Goal: Browse casually: Explore the website without a specific task or goal

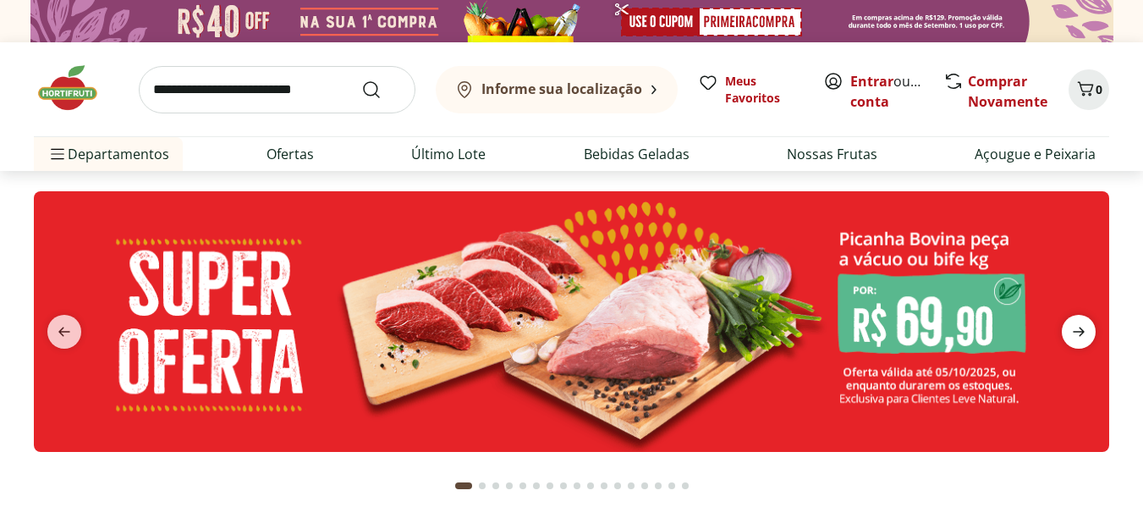
click at [1090, 331] on span "next" at bounding box center [1079, 332] width 34 height 34
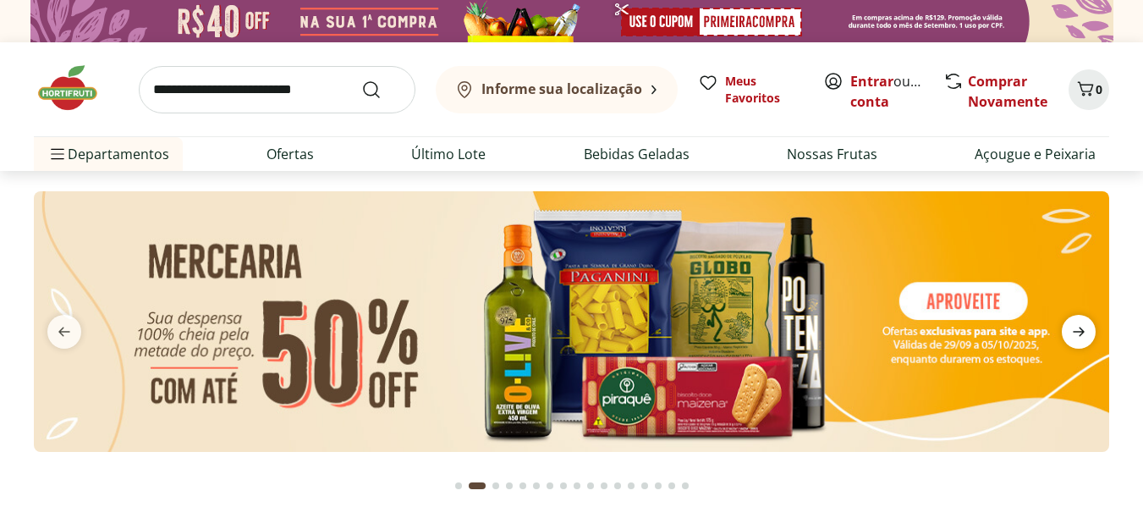
click at [1094, 333] on span "next" at bounding box center [1079, 332] width 34 height 34
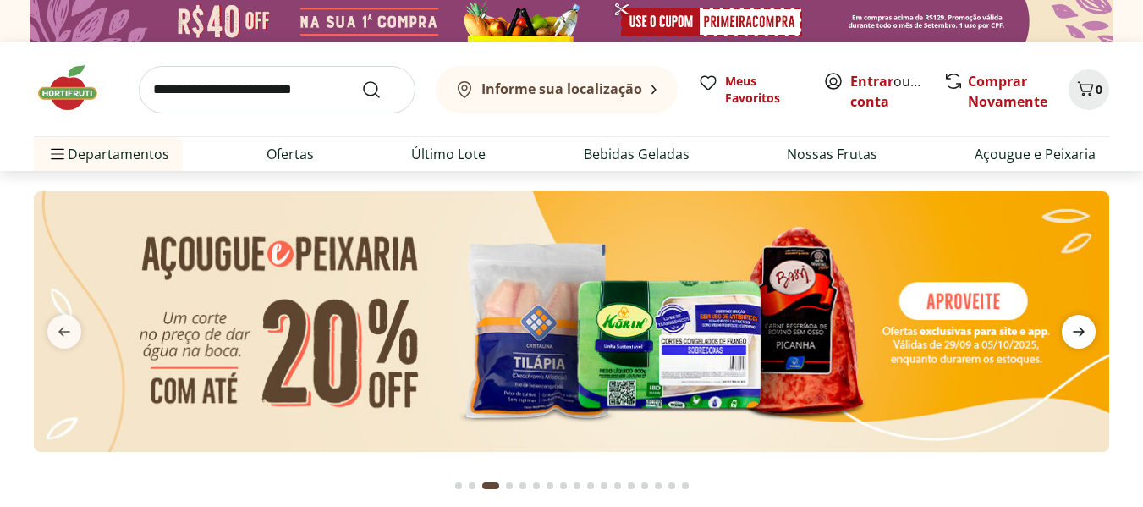
click at [1092, 333] on span "next" at bounding box center [1079, 332] width 34 height 34
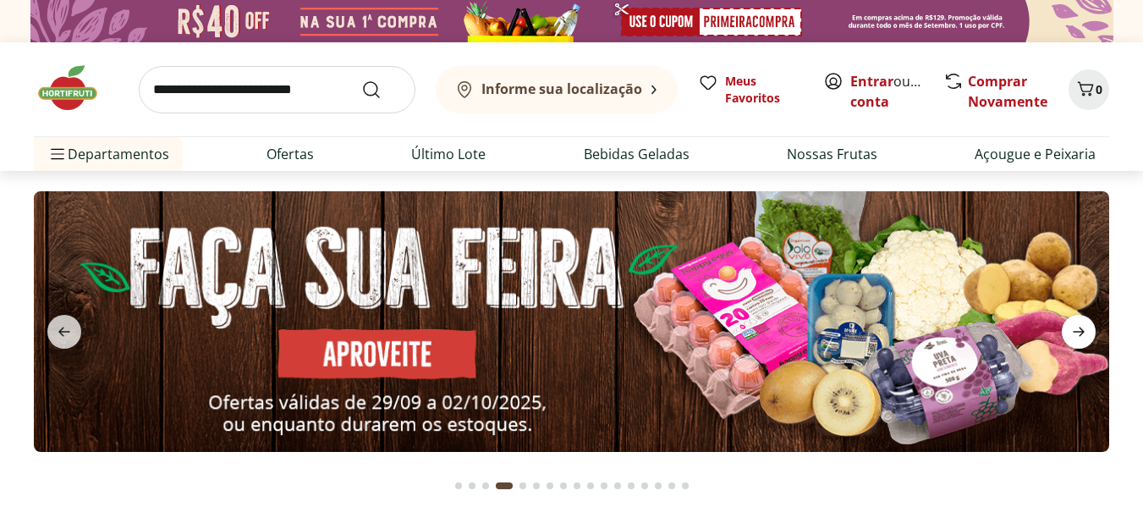
click at [1088, 333] on icon "next" at bounding box center [1079, 332] width 20 height 20
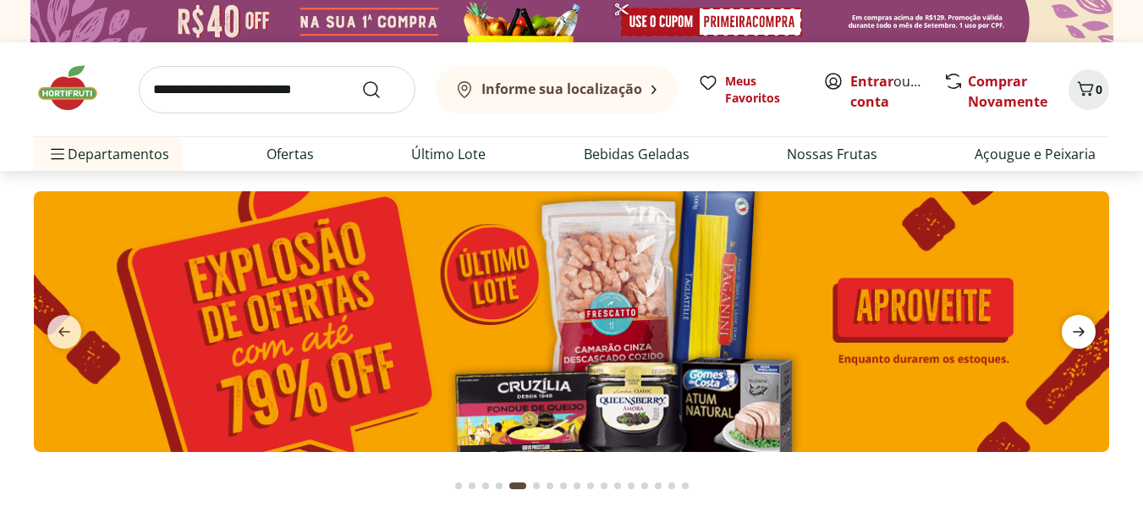
click at [1086, 333] on icon "next" at bounding box center [1079, 332] width 20 height 20
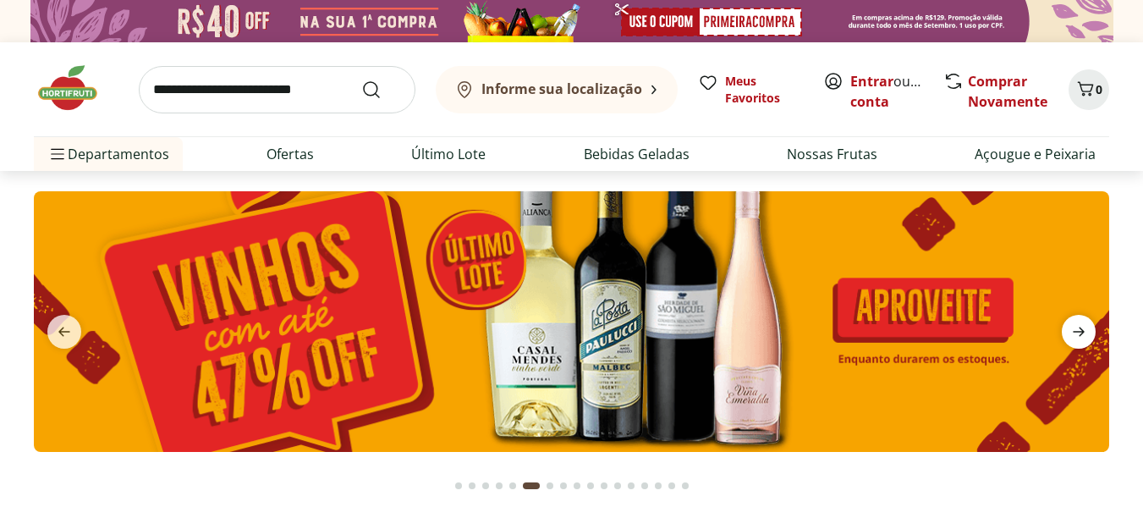
click at [1086, 333] on icon "next" at bounding box center [1079, 332] width 20 height 20
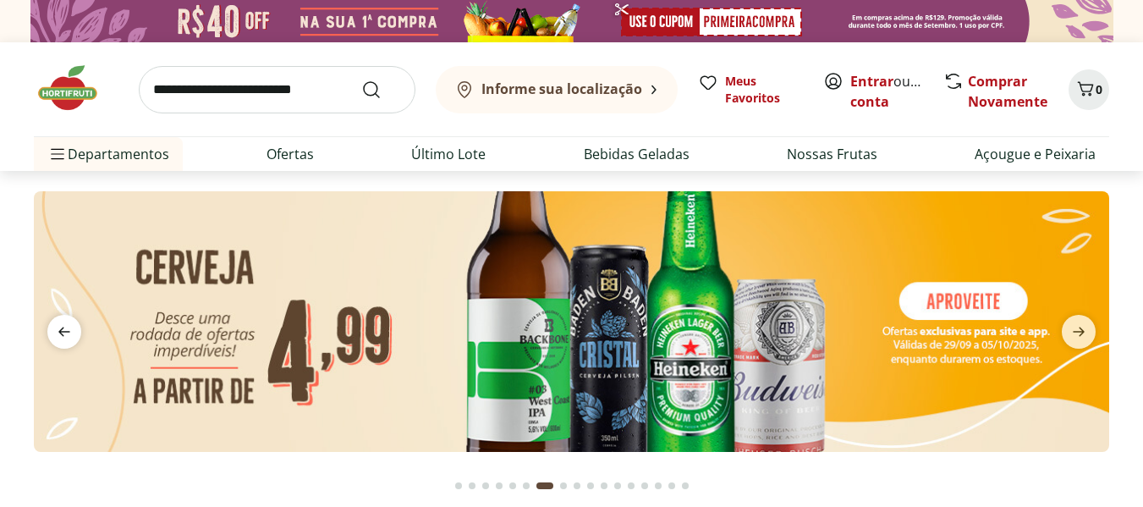
click at [62, 333] on icon "previous" at bounding box center [64, 331] width 12 height 9
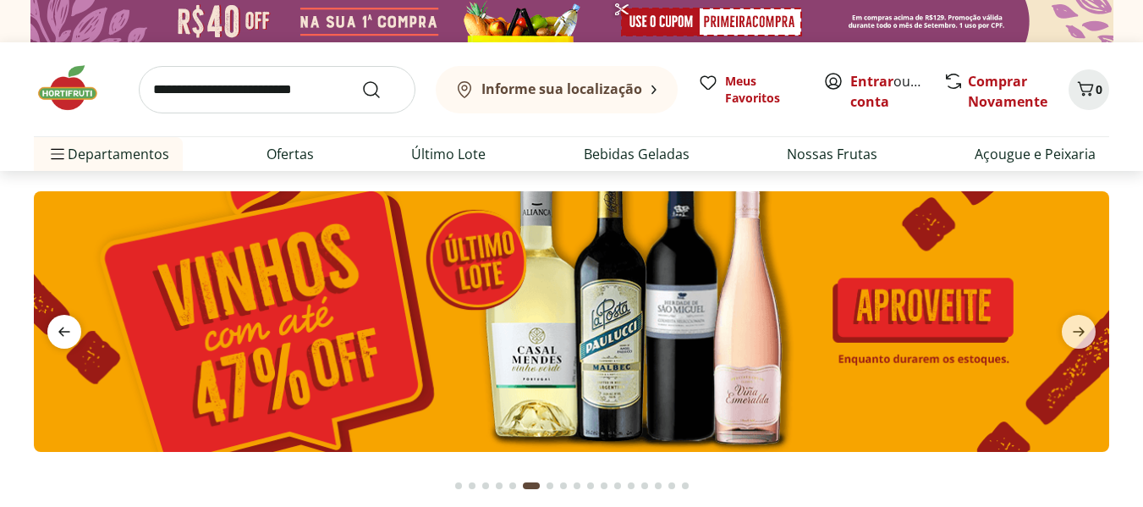
click at [62, 333] on icon "previous" at bounding box center [64, 331] width 12 height 9
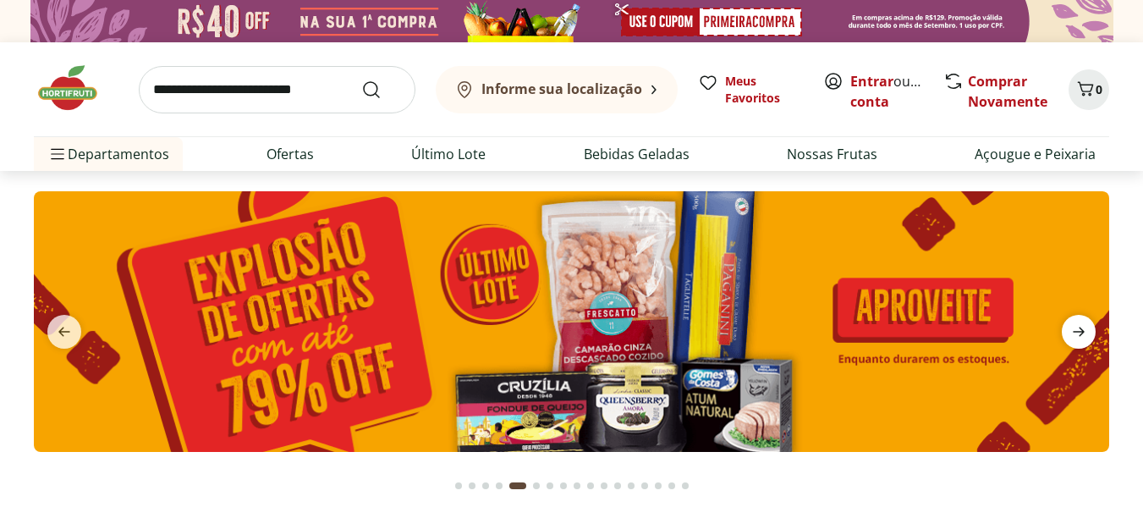
click at [1082, 336] on icon "next" at bounding box center [1079, 331] width 12 height 9
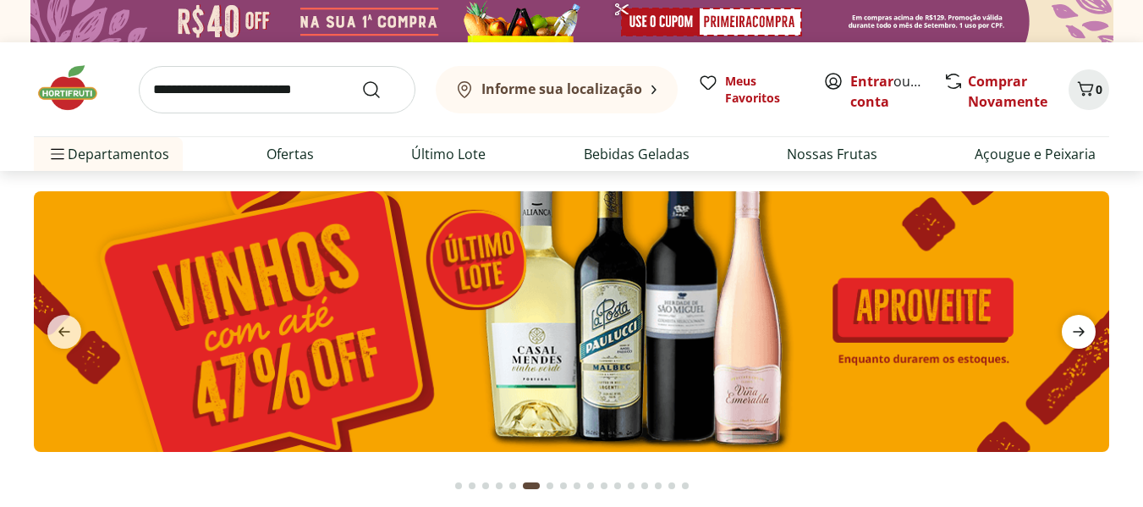
click at [1082, 336] on icon "next" at bounding box center [1079, 331] width 12 height 9
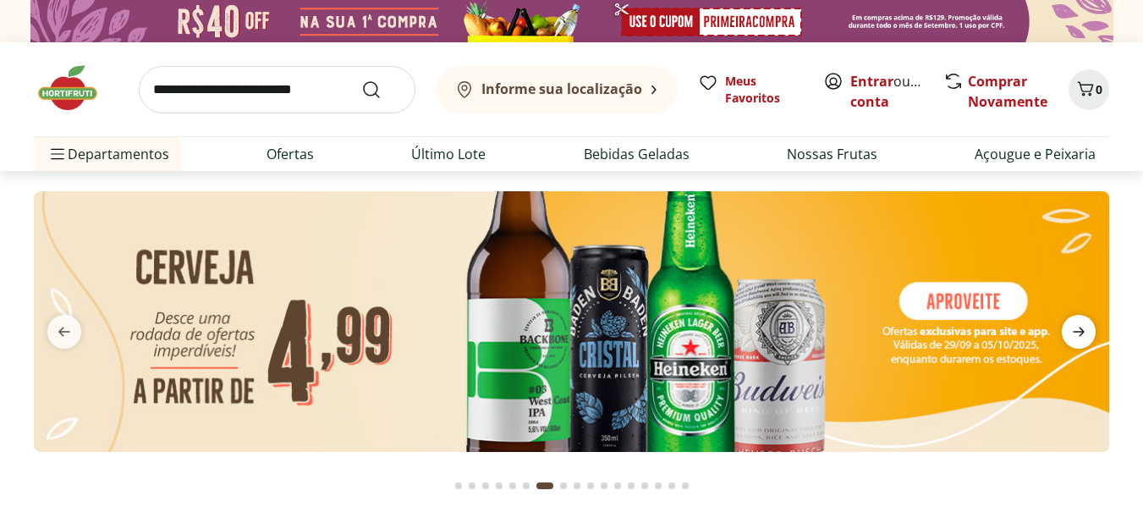
click at [1082, 336] on icon "next" at bounding box center [1079, 331] width 12 height 9
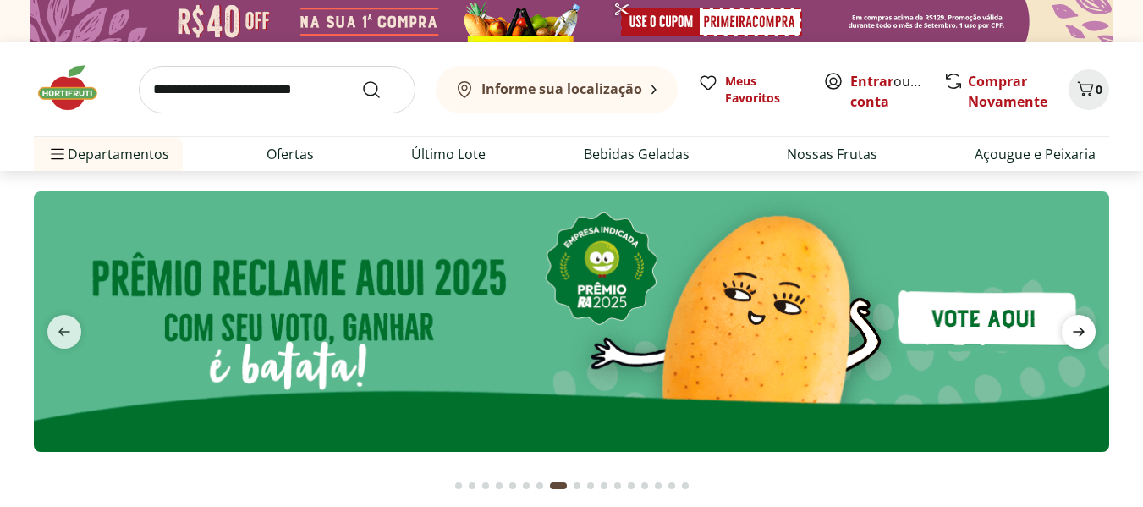
click at [1082, 336] on icon "next" at bounding box center [1079, 331] width 12 height 9
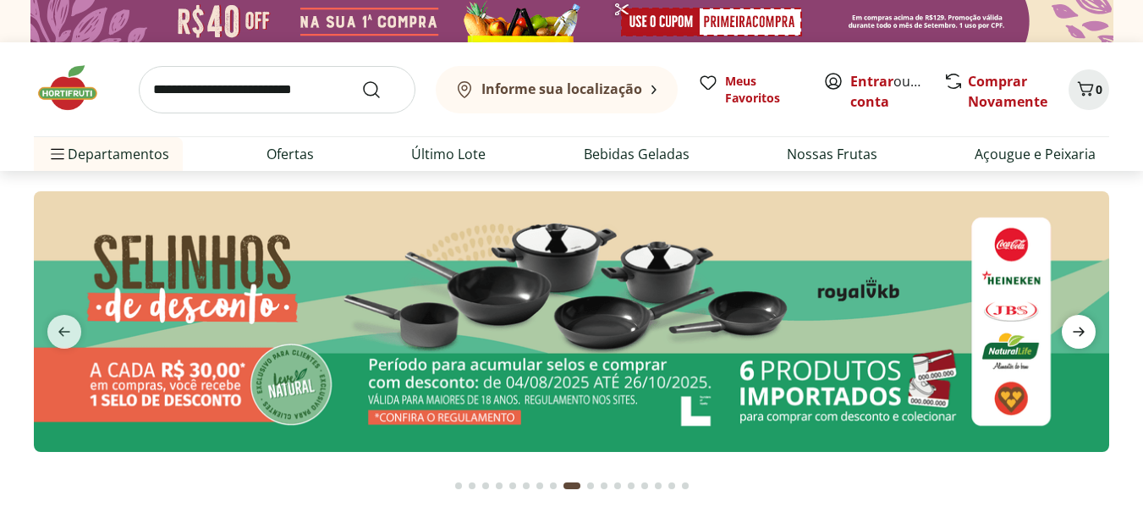
click at [1082, 336] on icon "next" at bounding box center [1079, 331] width 12 height 9
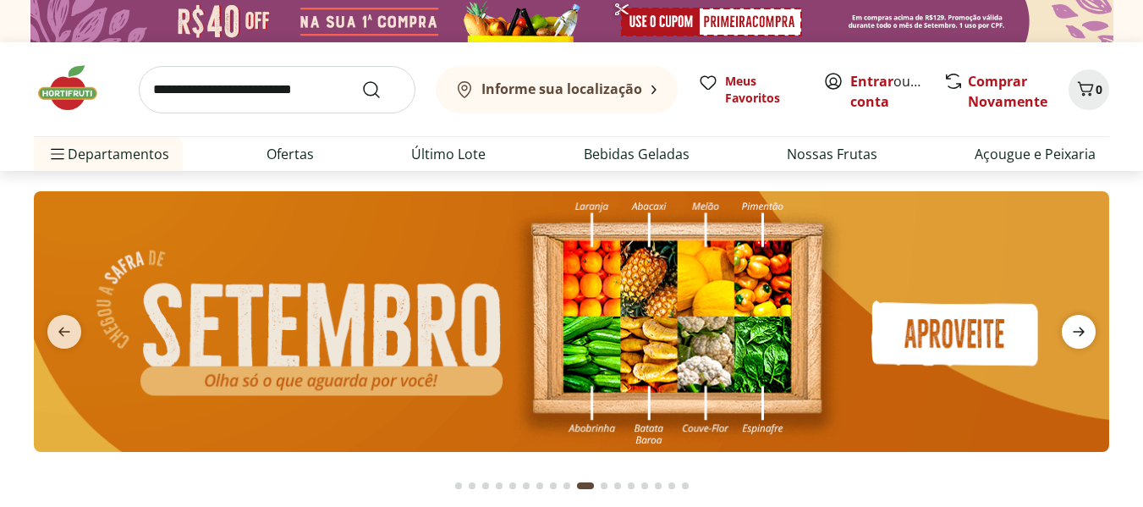
click at [1082, 336] on icon "next" at bounding box center [1079, 331] width 12 height 9
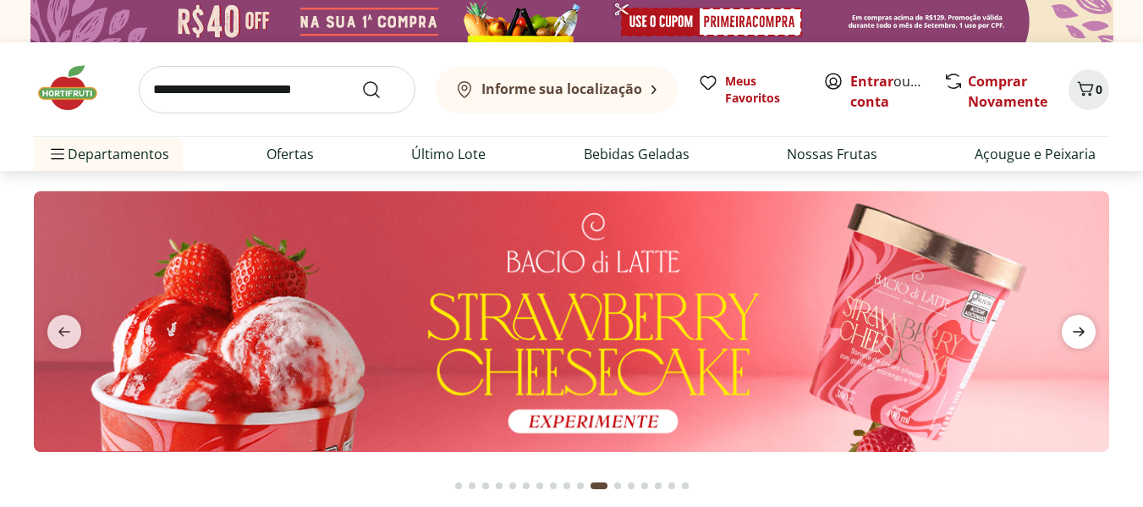
click at [1082, 336] on icon "next" at bounding box center [1079, 331] width 12 height 9
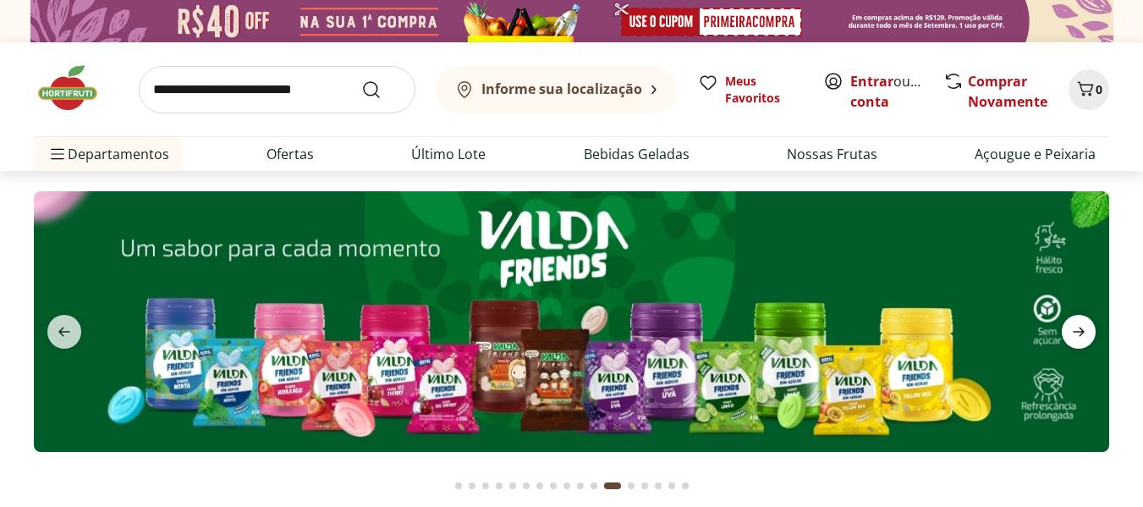
click at [1082, 336] on icon "next" at bounding box center [1079, 331] width 12 height 9
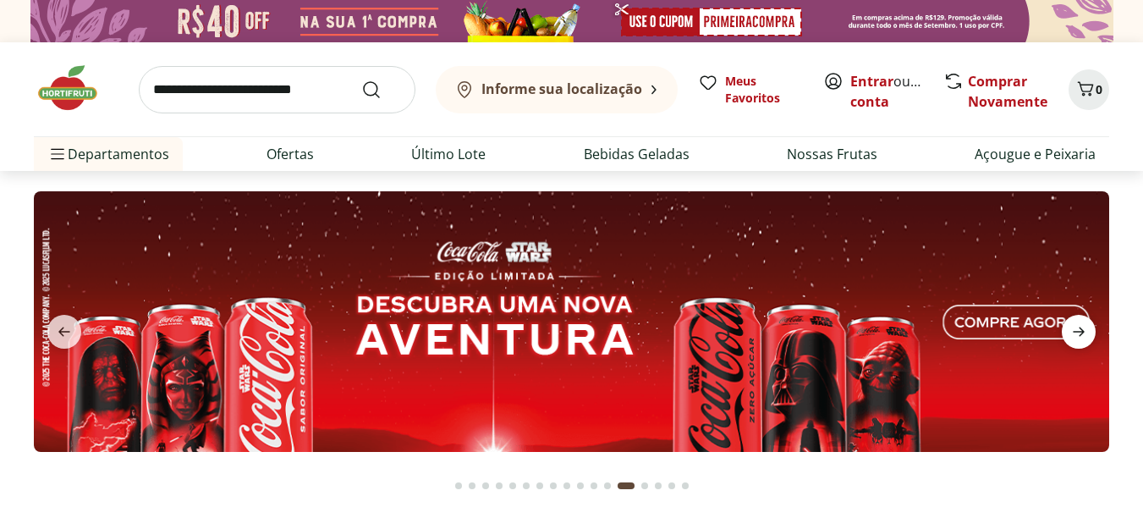
click at [1082, 336] on icon "next" at bounding box center [1079, 331] width 12 height 9
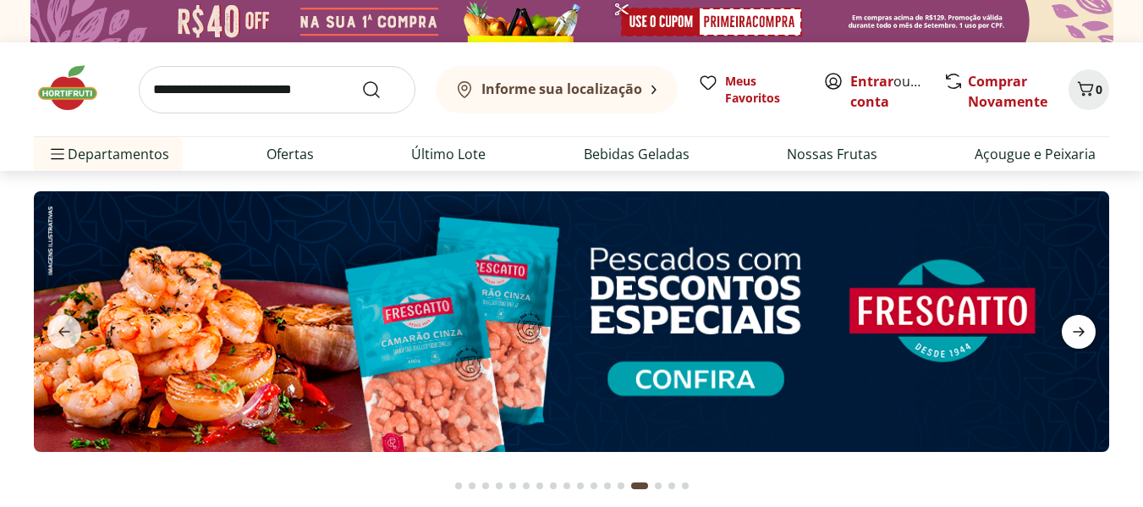
click at [1082, 336] on icon "next" at bounding box center [1079, 331] width 12 height 9
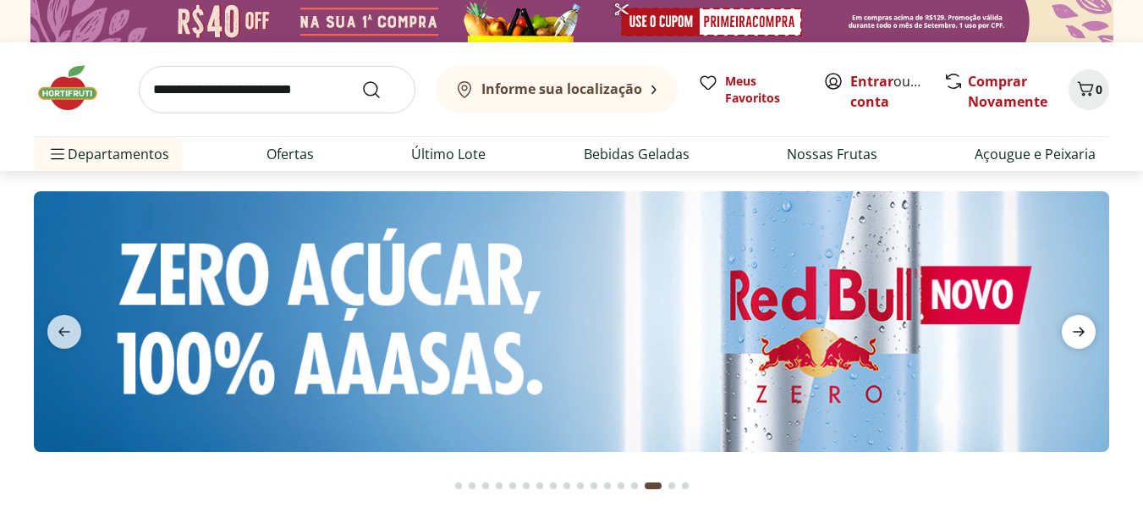
click at [1082, 336] on icon "next" at bounding box center [1079, 331] width 12 height 9
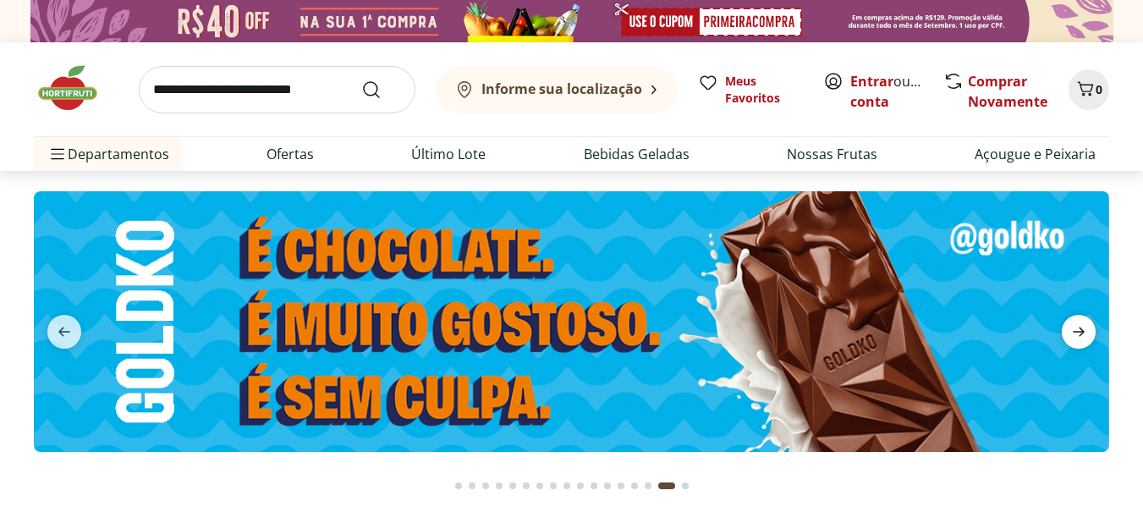
click at [1081, 333] on icon "next" at bounding box center [1079, 331] width 12 height 9
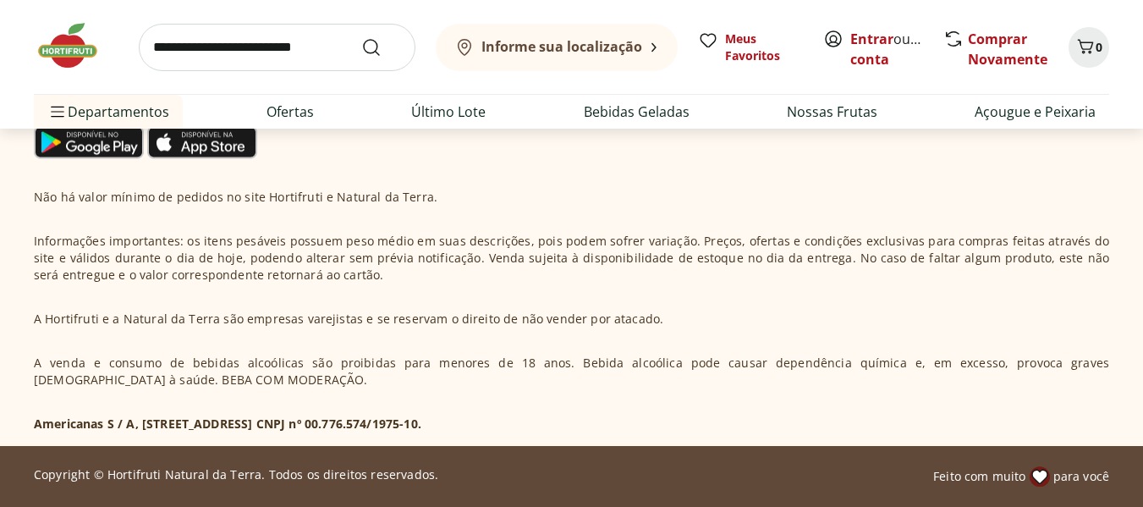
scroll to position [4796, 0]
